Goal: Information Seeking & Learning: Find specific fact

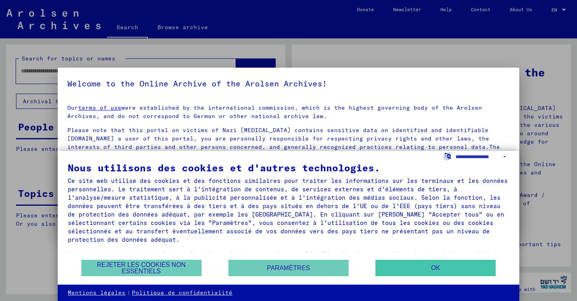
click at [438, 268] on button "OK" at bounding box center [435, 268] width 120 height 16
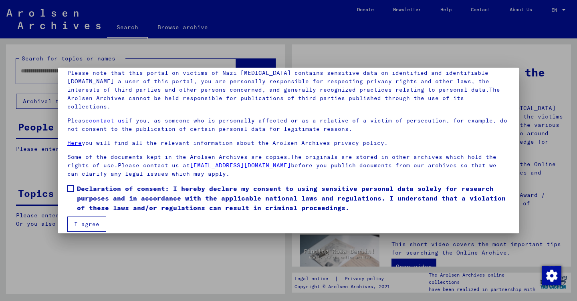
scroll to position [57, 0]
click at [71, 186] on span at bounding box center [70, 189] width 6 height 6
click at [89, 217] on button "I agree" at bounding box center [86, 224] width 39 height 15
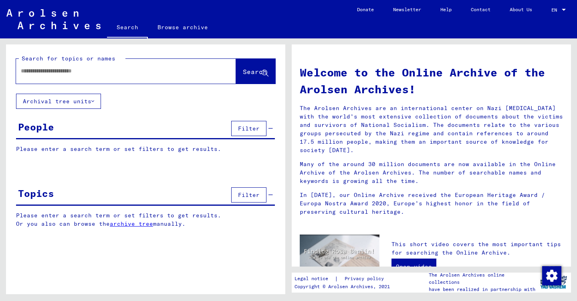
click at [116, 73] on input "text" at bounding box center [116, 71] width 191 height 8
type input "******"
click at [243, 73] on span "Search" at bounding box center [255, 72] width 24 height 8
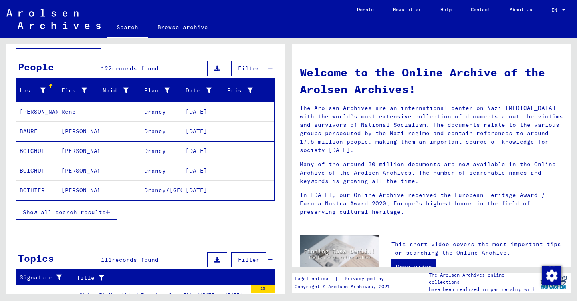
scroll to position [61, 0]
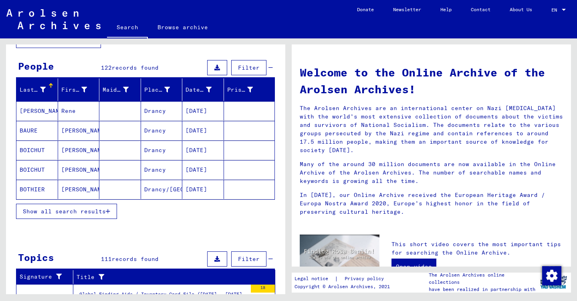
click at [79, 212] on span "Show all search results" at bounding box center [64, 211] width 83 height 7
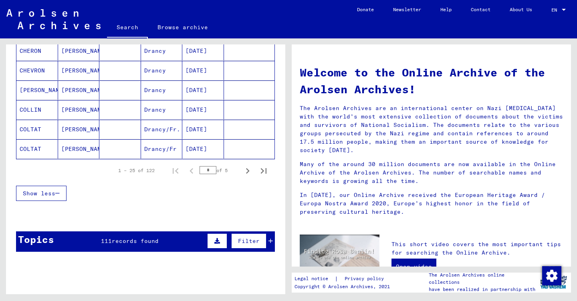
scroll to position [493, 0]
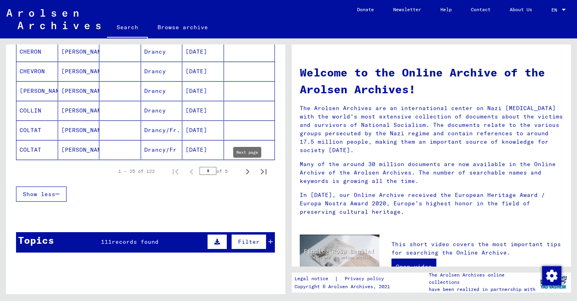
click at [248, 172] on icon "Next page" at bounding box center [248, 172] width 4 height 6
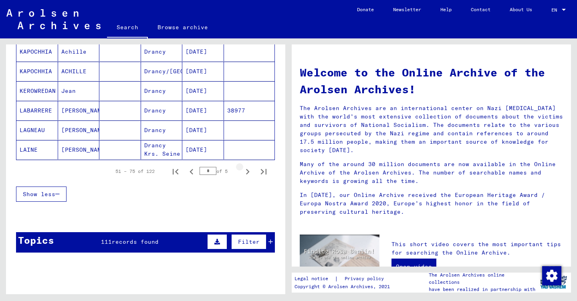
click at [248, 172] on icon "Next page" at bounding box center [248, 172] width 4 height 6
type input "*"
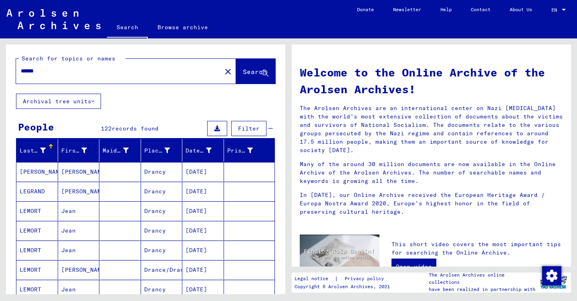
scroll to position [0, 0]
click at [174, 25] on link "Browse archive" at bounding box center [183, 27] width 70 height 19
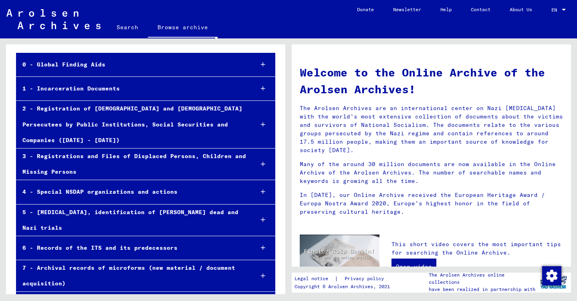
click at [88, 85] on div "1 - Incarceration Documents" at bounding box center [131, 89] width 231 height 16
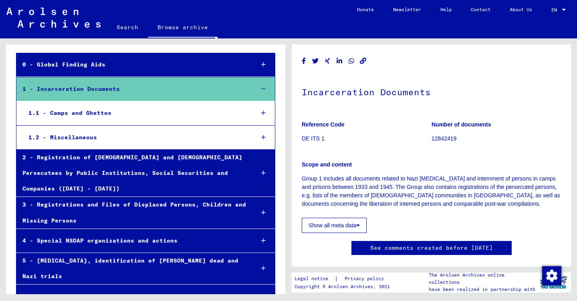
click at [64, 111] on div "1.1 - Camps and Ghettos" at bounding box center [134, 113] width 225 height 16
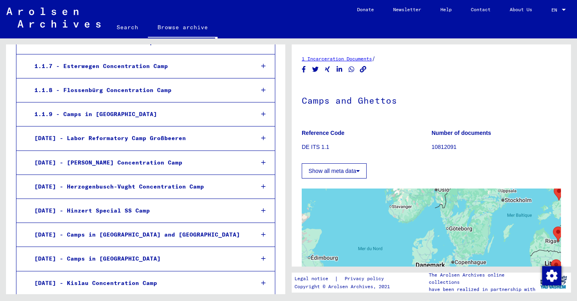
scroll to position [293, 0]
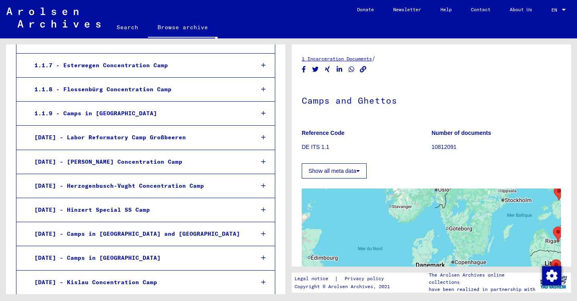
click at [86, 108] on div "1.1.9 - Camps in [GEOGRAPHIC_DATA]" at bounding box center [137, 114] width 219 height 16
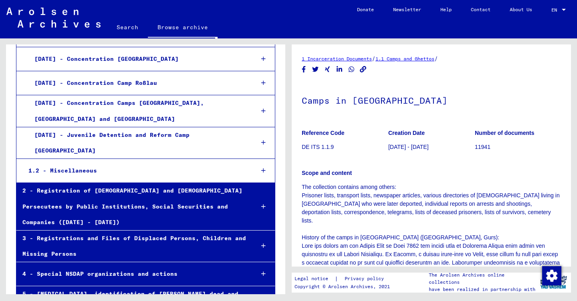
click at [87, 183] on div "2 - Registration of [DEMOGRAPHIC_DATA] and [DEMOGRAPHIC_DATA] Persecutees by Pu…" at bounding box center [131, 206] width 231 height 47
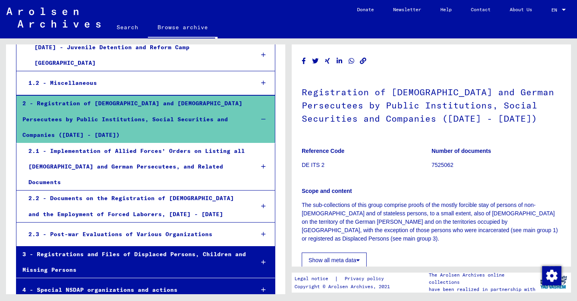
scroll to position [1925, 0]
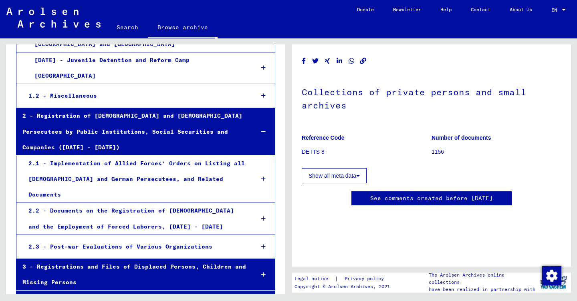
scroll to position [1911, 0]
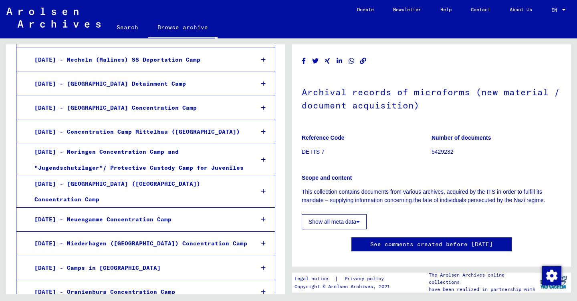
scroll to position [977, 0]
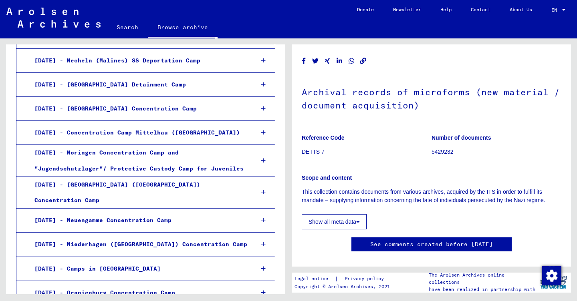
click at [79, 213] on div "[DATE] - Neuengamme Concentration Camp" at bounding box center [137, 221] width 219 height 16
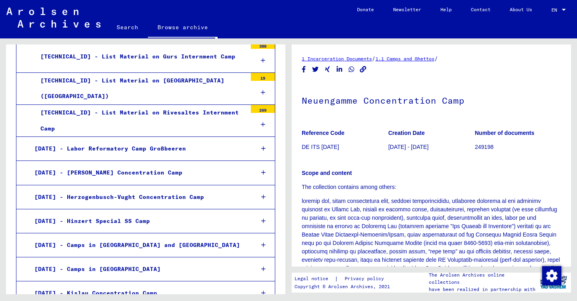
scroll to position [493, 0]
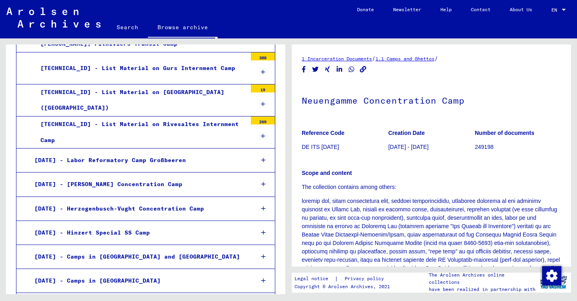
click at [126, 26] on link "Search" at bounding box center [127, 27] width 41 height 19
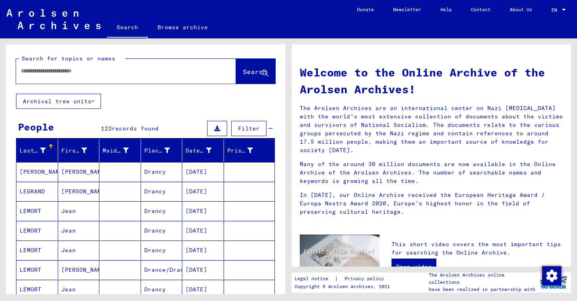
click at [86, 67] on input "text" at bounding box center [116, 71] width 191 height 8
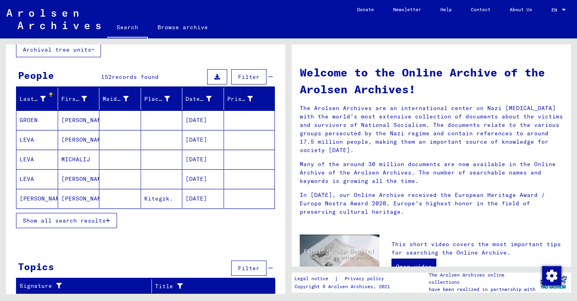
scroll to position [52, 0]
click at [78, 220] on span "Show all search results" at bounding box center [64, 220] width 83 height 7
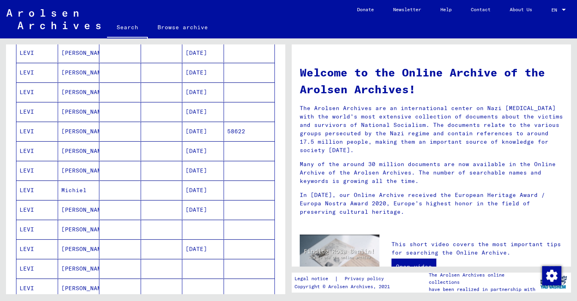
scroll to position [260, 0]
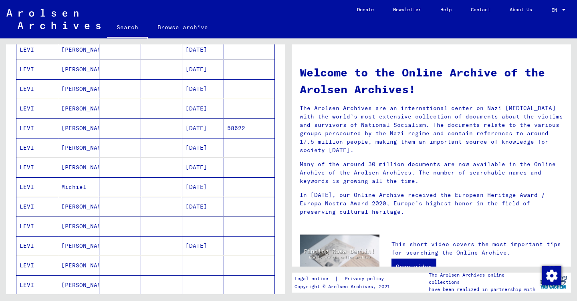
click at [72, 126] on mat-cell "[PERSON_NAME]" at bounding box center [79, 128] width 42 height 19
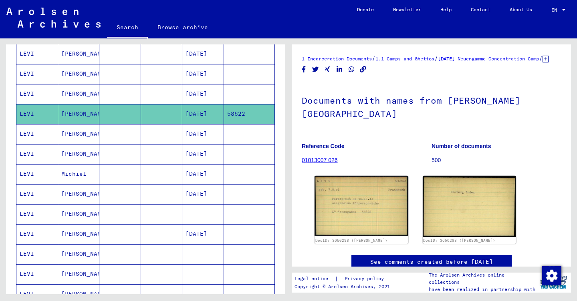
scroll to position [280, 0]
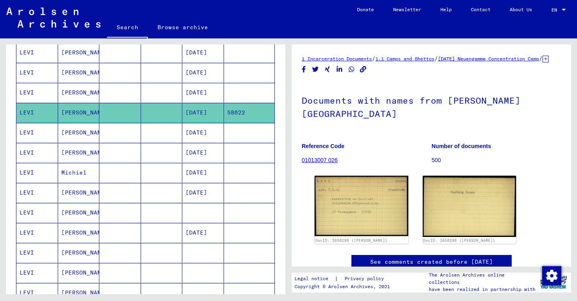
click at [68, 131] on mat-cell "[PERSON_NAME]" at bounding box center [79, 133] width 42 height 20
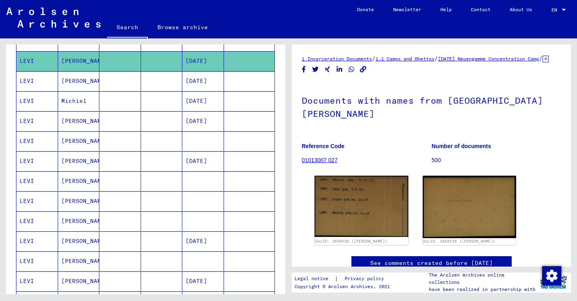
scroll to position [358, 0]
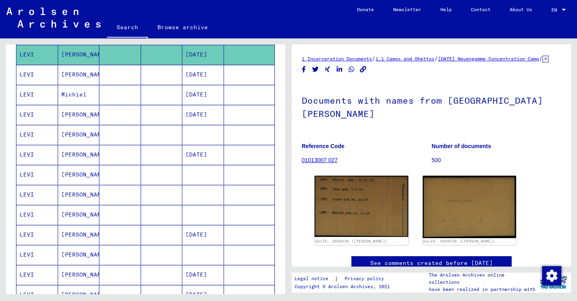
click at [73, 113] on mat-cell "[PERSON_NAME]" at bounding box center [79, 115] width 42 height 20
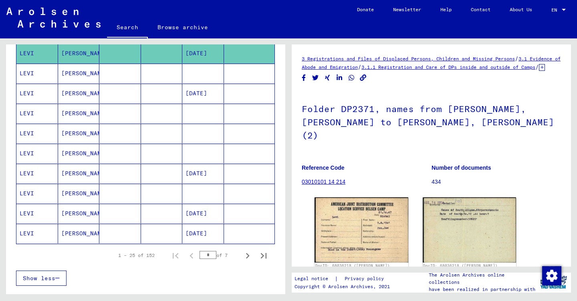
scroll to position [435, 0]
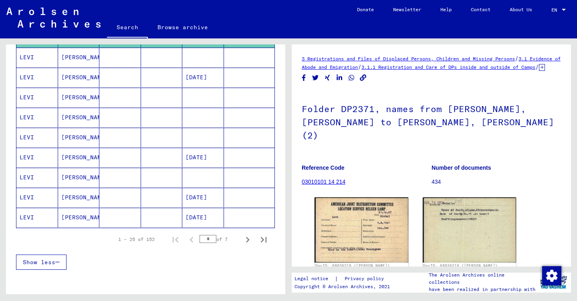
click at [71, 157] on mat-cell "[PERSON_NAME]" at bounding box center [79, 158] width 42 height 20
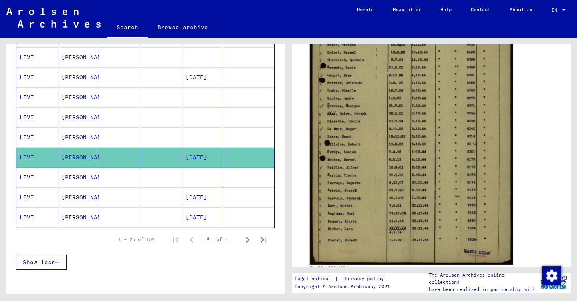
scroll to position [262, 0]
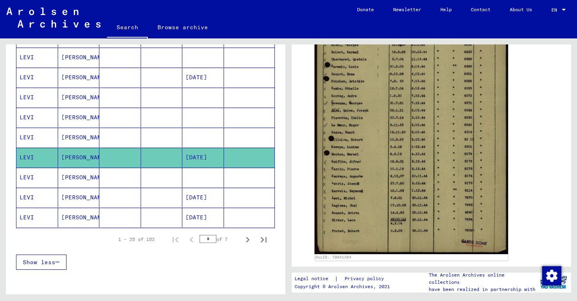
click at [73, 196] on mat-cell "[PERSON_NAME]" at bounding box center [79, 198] width 42 height 20
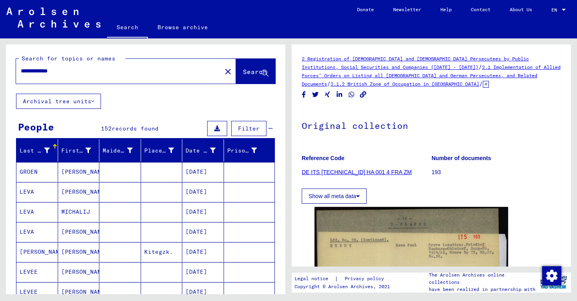
click at [75, 68] on input "**********" at bounding box center [119, 71] width 196 height 8
type input "*"
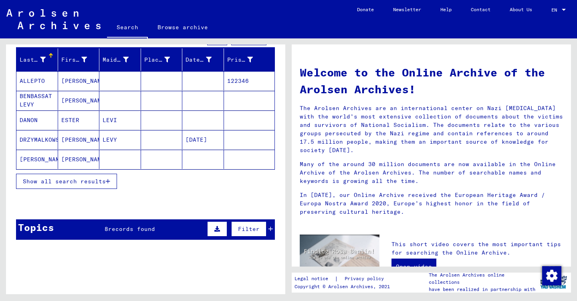
scroll to position [92, 0]
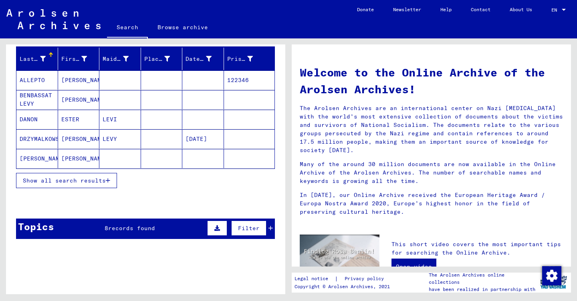
type input "**********"
click at [71, 180] on span "Show all search results" at bounding box center [64, 180] width 83 height 7
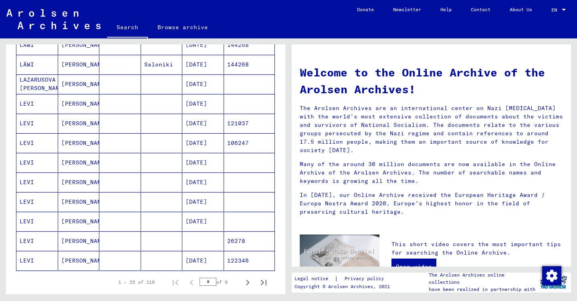
scroll to position [383, 0]
click at [72, 160] on mat-cell "[PERSON_NAME]" at bounding box center [79, 162] width 42 height 19
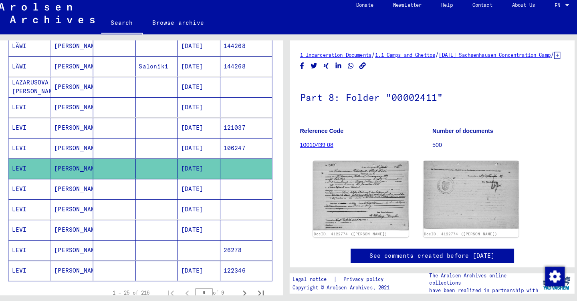
click at [61, 184] on mat-cell "[PERSON_NAME]" at bounding box center [79, 190] width 42 height 20
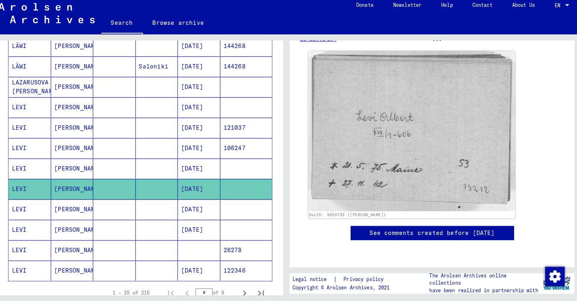
scroll to position [130, 0]
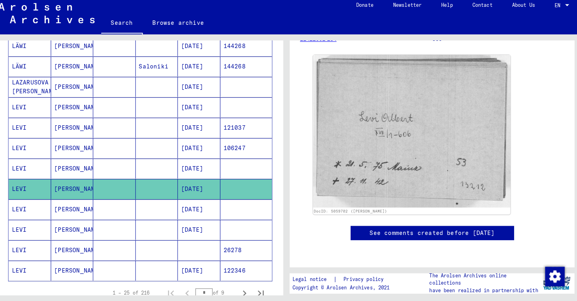
click at [61, 224] on mat-cell "[PERSON_NAME]" at bounding box center [79, 230] width 42 height 20
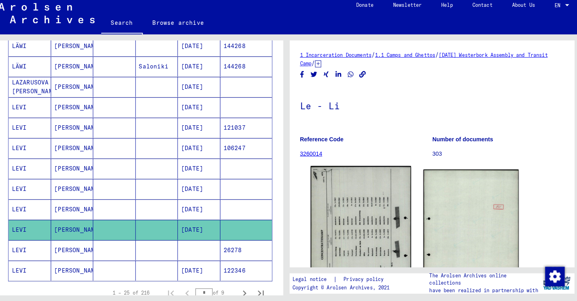
click at [329, 221] on img at bounding box center [361, 237] width 98 height 138
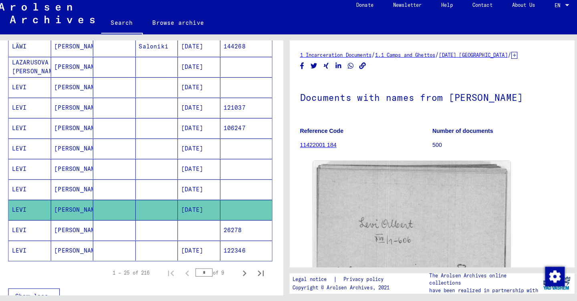
scroll to position [414, 0]
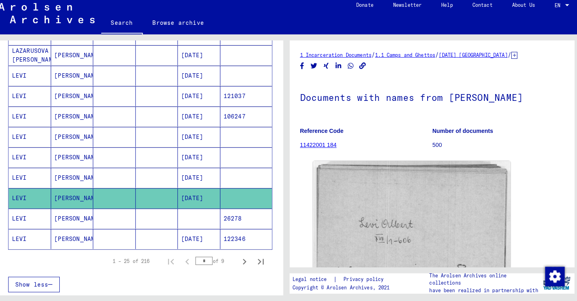
click at [61, 213] on mat-cell "[PERSON_NAME]" at bounding box center [79, 220] width 42 height 20
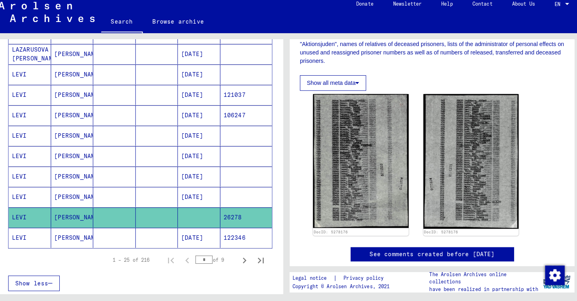
scroll to position [165, 0]
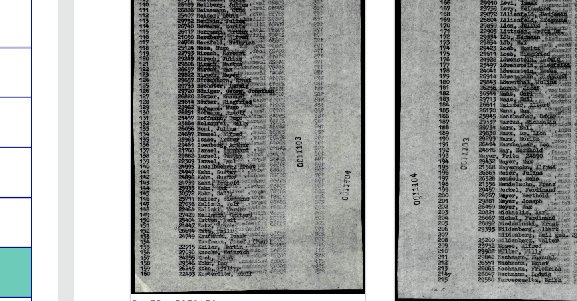
drag, startPoint x: 206, startPoint y: 22, endPoint x: 191, endPoint y: 24, distance: 15.7
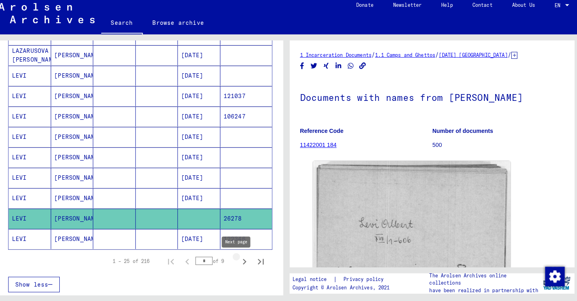
click at [246, 259] on icon "Next page" at bounding box center [248, 262] width 4 height 6
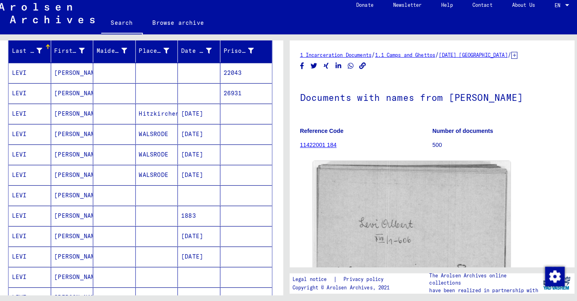
scroll to position [90, 0]
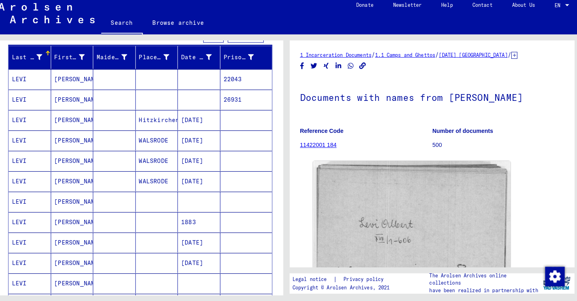
click at [59, 77] on mat-cell "[PERSON_NAME]" at bounding box center [79, 83] width 42 height 20
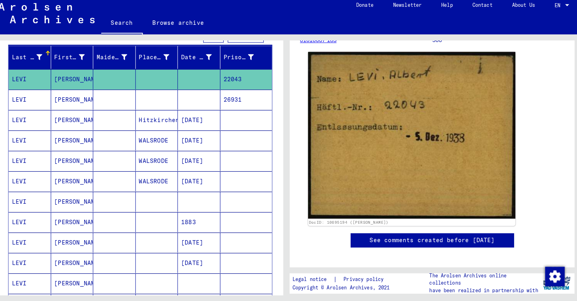
scroll to position [88, 0]
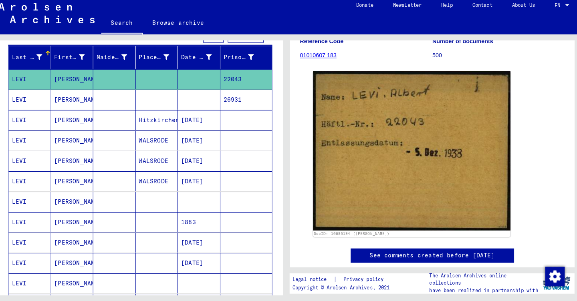
click at [65, 97] on mat-cell "[PERSON_NAME]" at bounding box center [79, 103] width 42 height 20
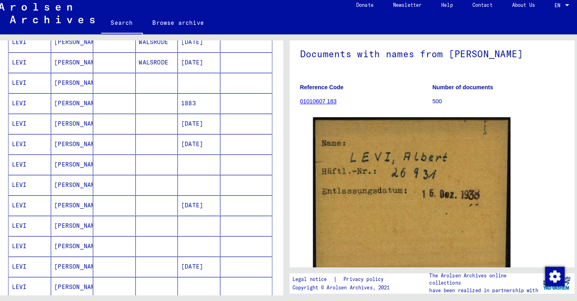
scroll to position [207, 0]
click at [61, 158] on mat-cell "[PERSON_NAME]" at bounding box center [79, 165] width 42 height 20
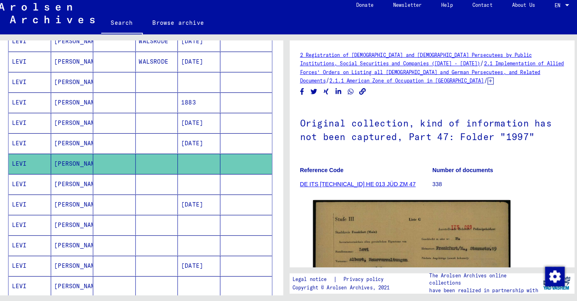
click at [60, 178] on mat-cell "[PERSON_NAME]" at bounding box center [79, 186] width 42 height 20
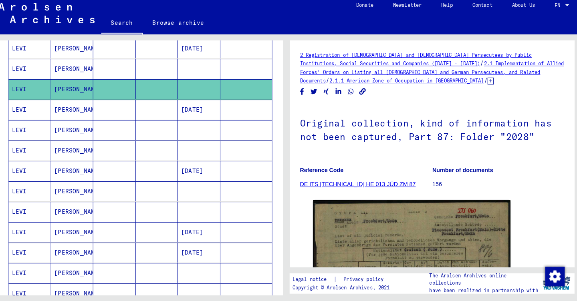
scroll to position [309, 0]
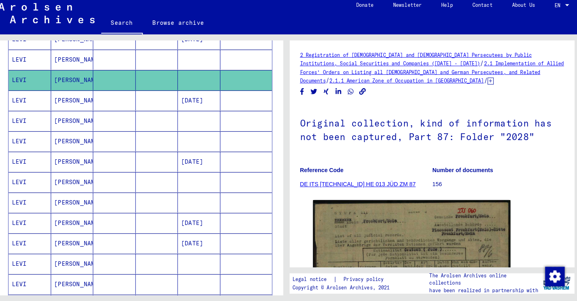
click at [60, 178] on mat-cell "[PERSON_NAME]" at bounding box center [79, 184] width 42 height 20
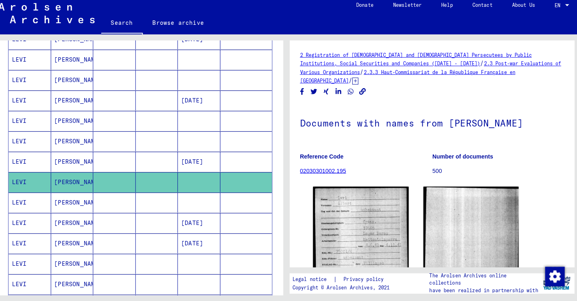
click at [60, 197] on mat-cell "[PERSON_NAME]" at bounding box center [79, 204] width 42 height 20
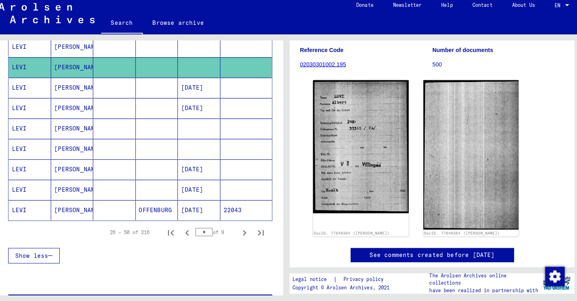
scroll to position [442, 0]
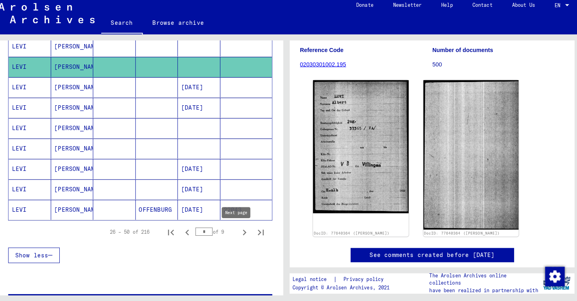
click at [246, 230] on icon "Next page" at bounding box center [248, 233] width 4 height 6
type input "*"
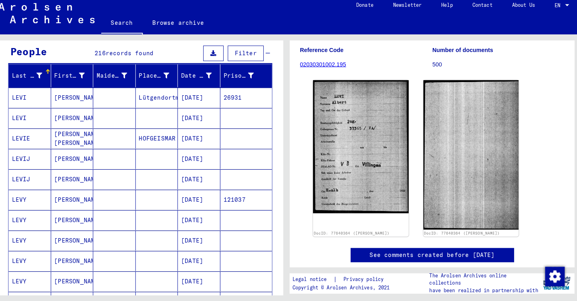
scroll to position [73, 0]
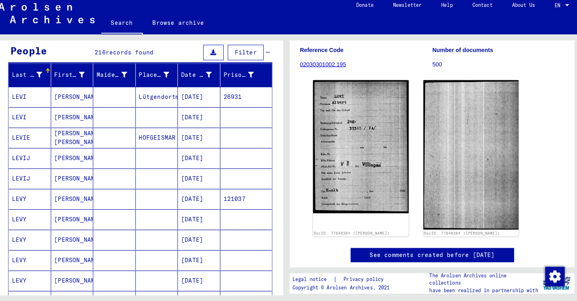
click at [63, 114] on mat-cell "[PERSON_NAME]" at bounding box center [79, 120] width 42 height 20
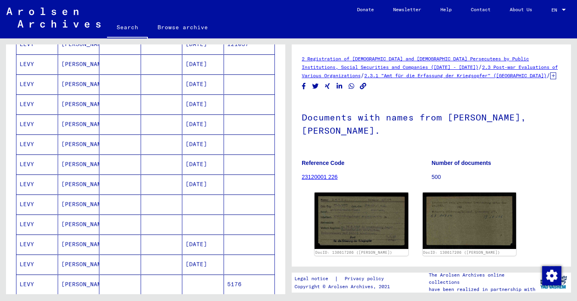
scroll to position [210, 0]
